Goal: Task Accomplishment & Management: Use online tool/utility

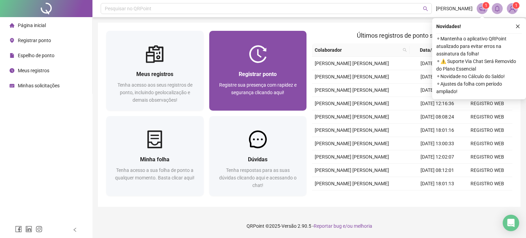
click at [261, 77] on span "Registrar ponto" at bounding box center [258, 74] width 38 height 7
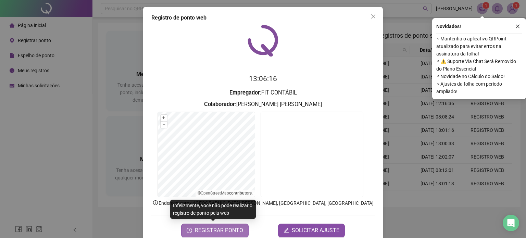
click at [208, 229] on span "REGISTRAR PONTO" at bounding box center [219, 230] width 48 height 8
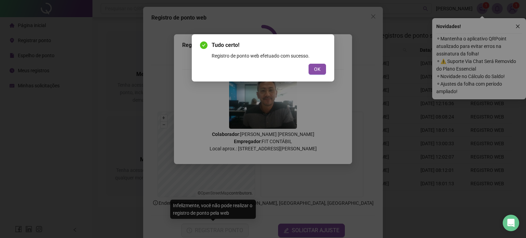
click at [323, 68] on button "OK" at bounding box center [317, 69] width 17 height 11
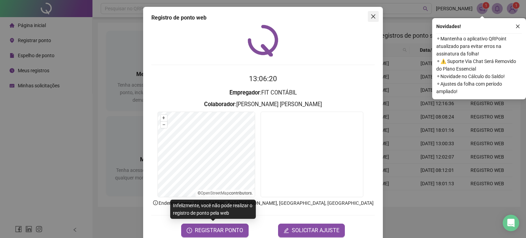
click at [372, 17] on icon "close" at bounding box center [373, 16] width 5 height 5
